Goal: Information Seeking & Learning: Learn about a topic

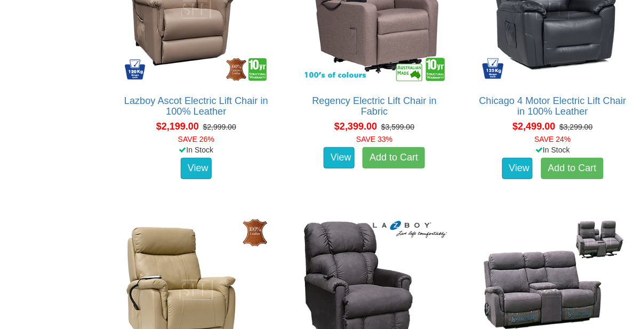
scroll to position [1881, 0]
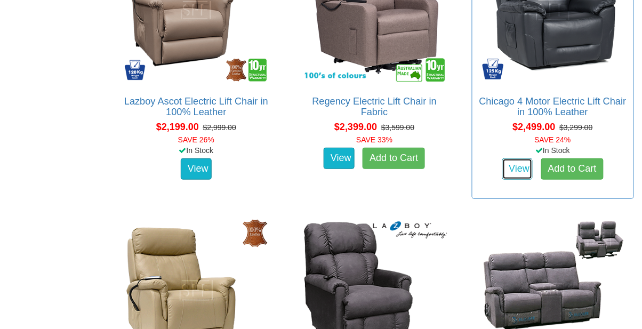
click at [520, 167] on link "View" at bounding box center [517, 168] width 31 height 21
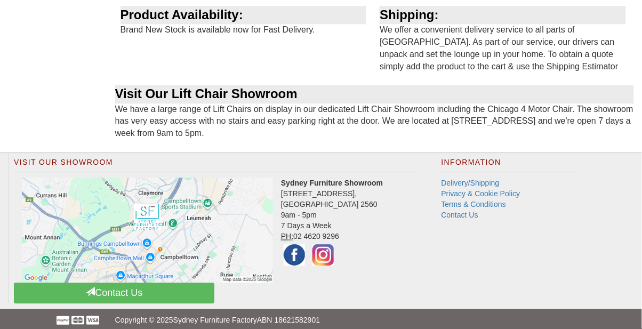
scroll to position [1439, 0]
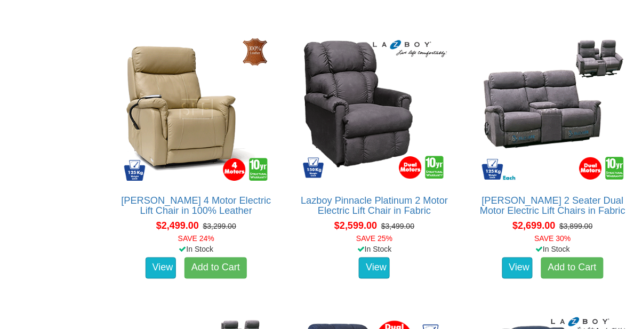
scroll to position [2065, 0]
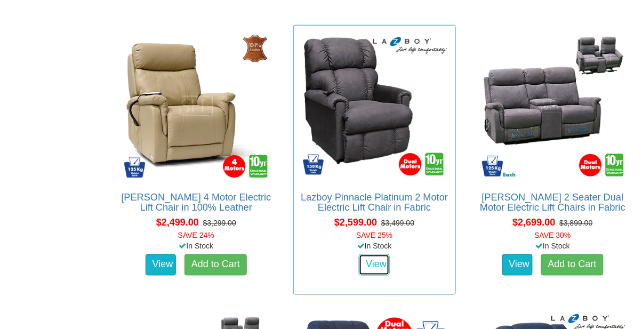
click at [387, 270] on link "View" at bounding box center [374, 264] width 31 height 21
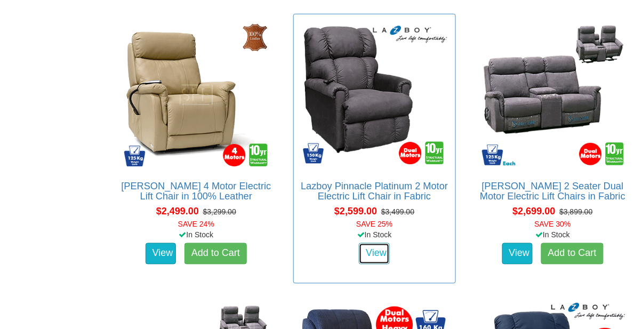
scroll to position [2091, 0]
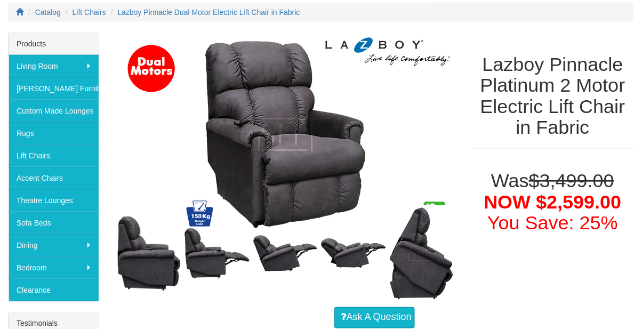
scroll to position [142, 0]
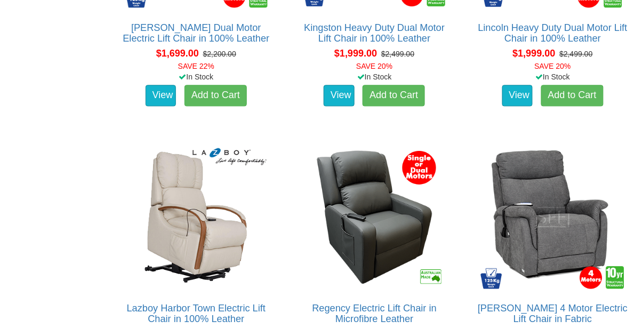
scroll to position [1365, 0]
